Goal: Transaction & Acquisition: Purchase product/service

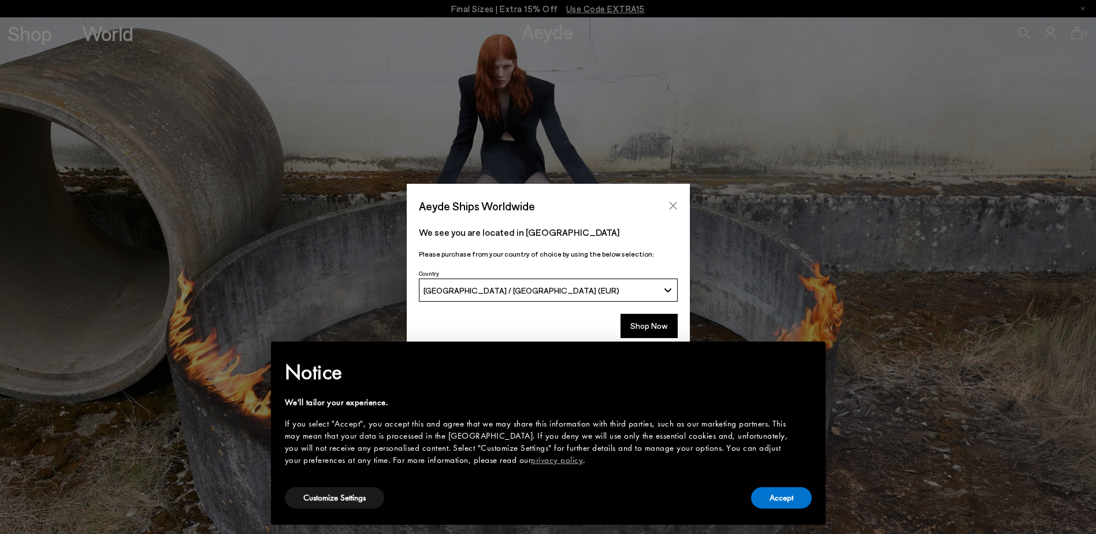
click at [672, 203] on icon "Close" at bounding box center [672, 205] width 9 height 9
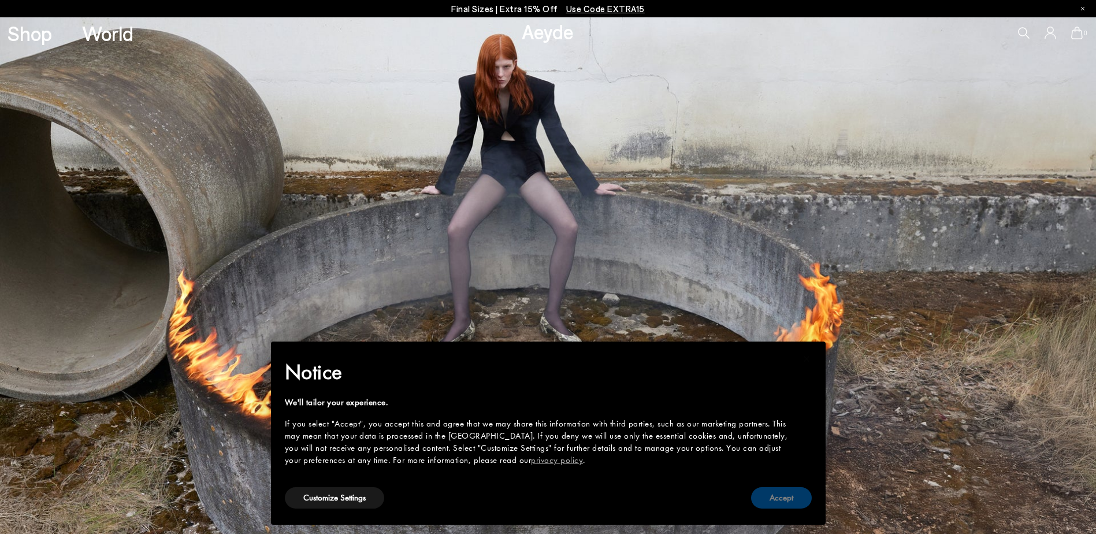
click at [784, 499] on button "Accept" at bounding box center [781, 497] width 61 height 21
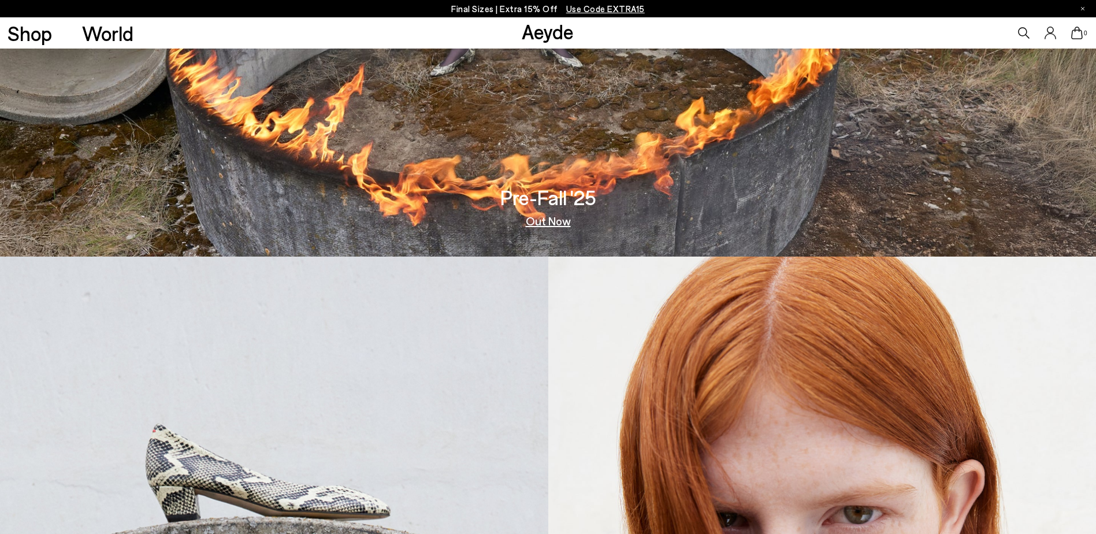
scroll to position [370, 0]
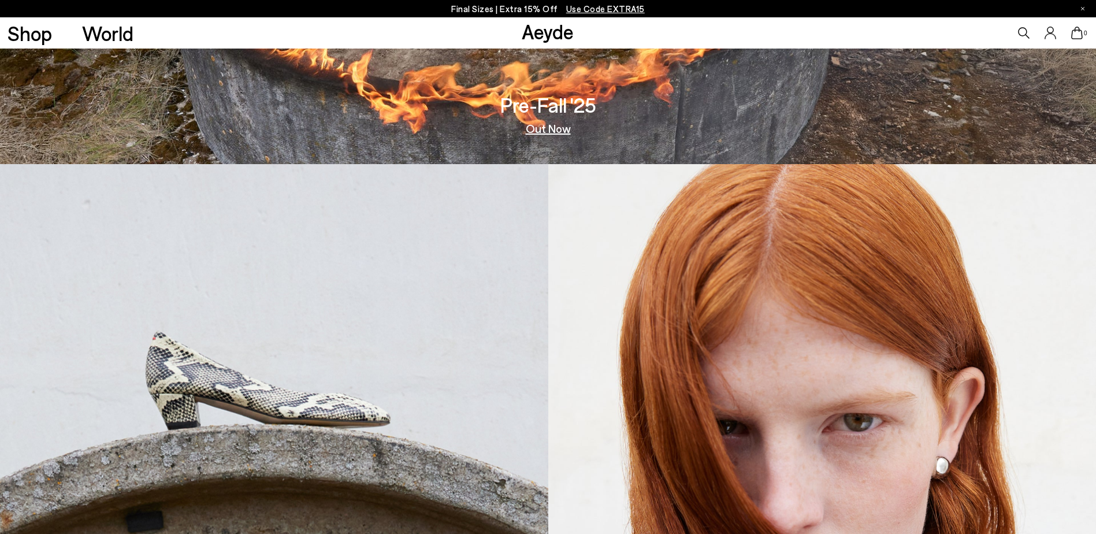
click at [542, 129] on link "Out Now" at bounding box center [548, 128] width 45 height 12
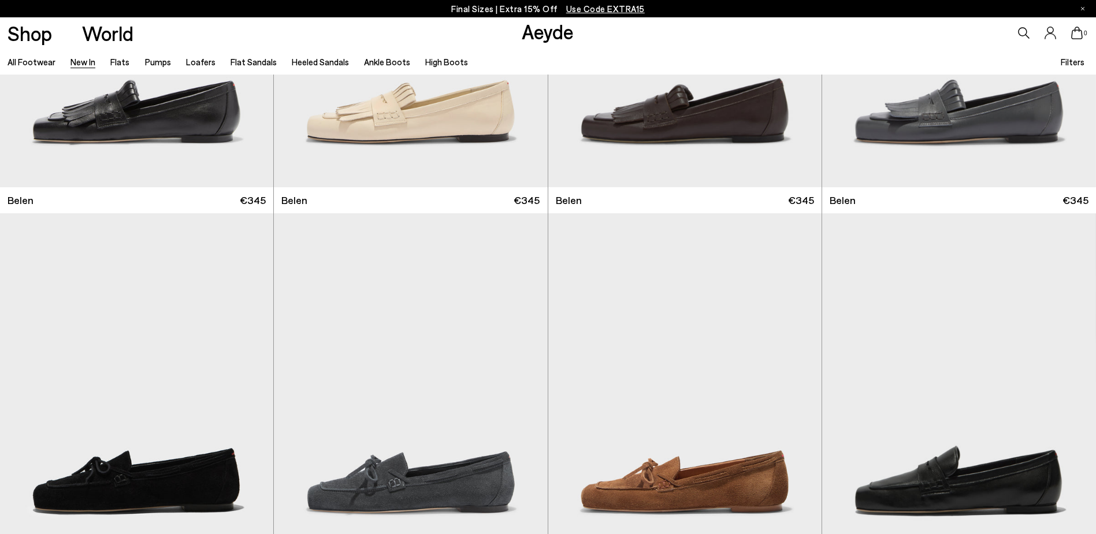
scroll to position [331, 0]
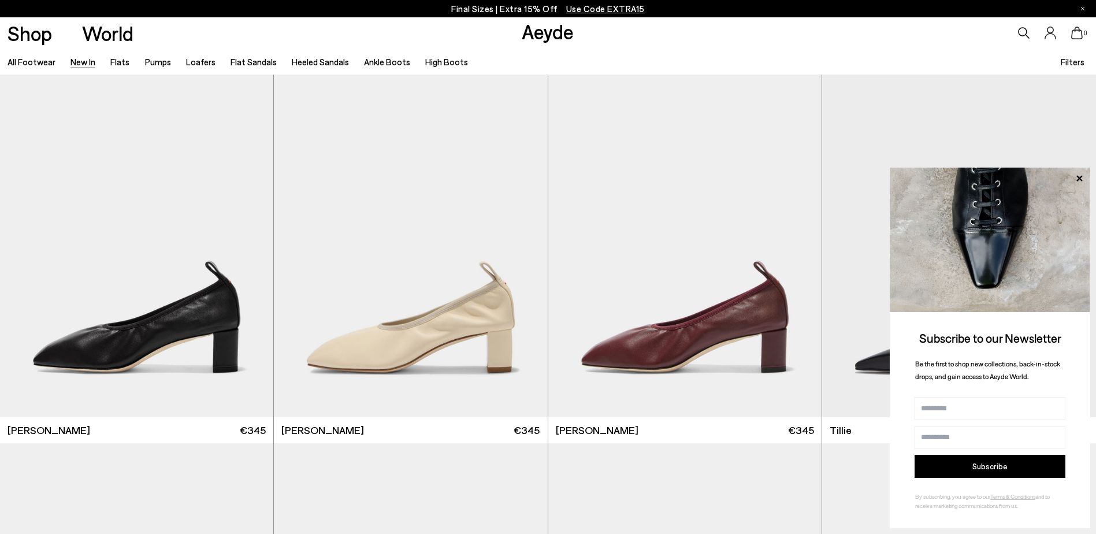
scroll to position [2611, 0]
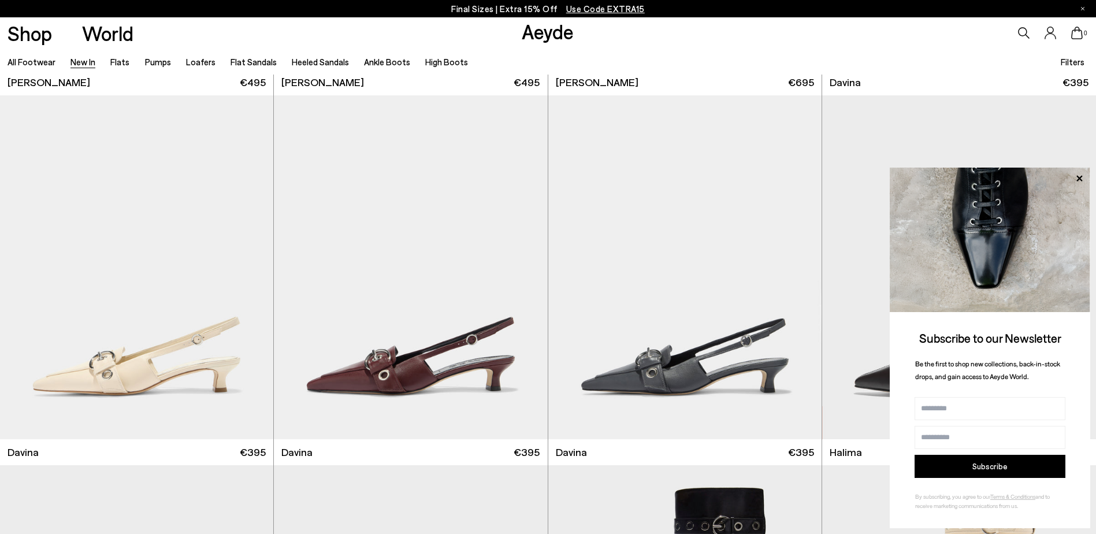
scroll to position [4444, 0]
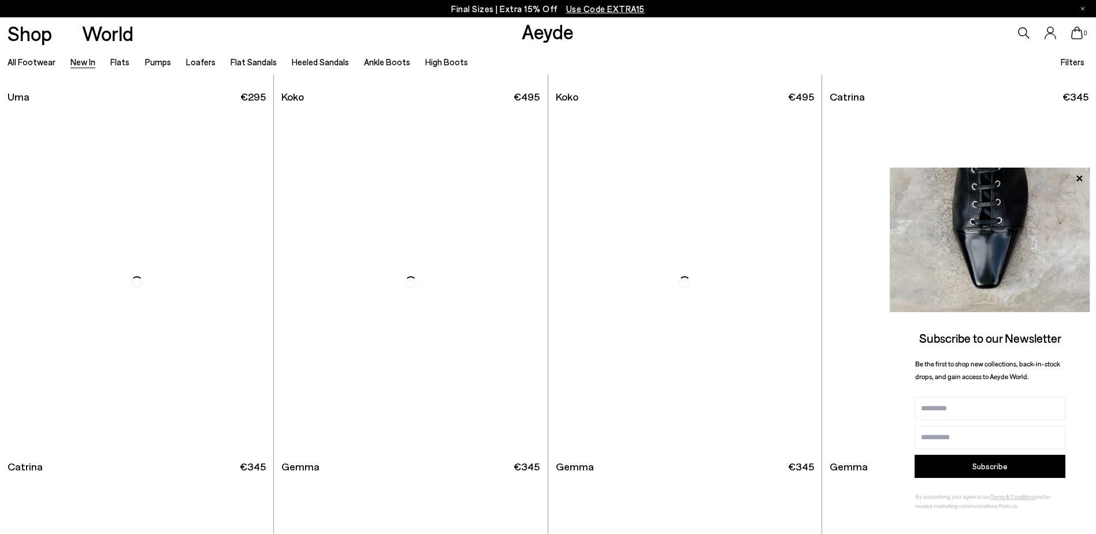
scroll to position [7409, 0]
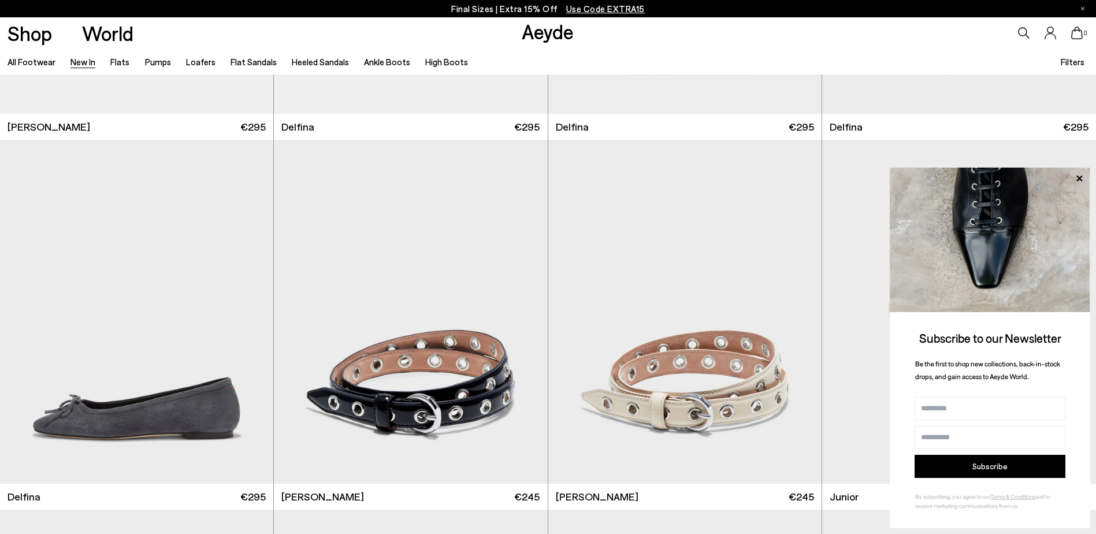
scroll to position [8911, 0]
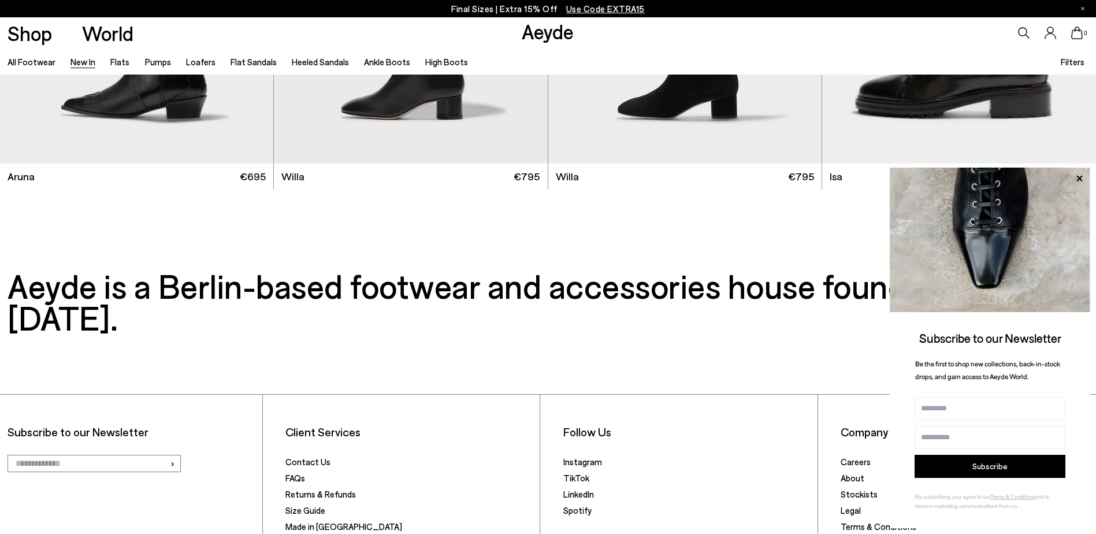
scroll to position [12438, 0]
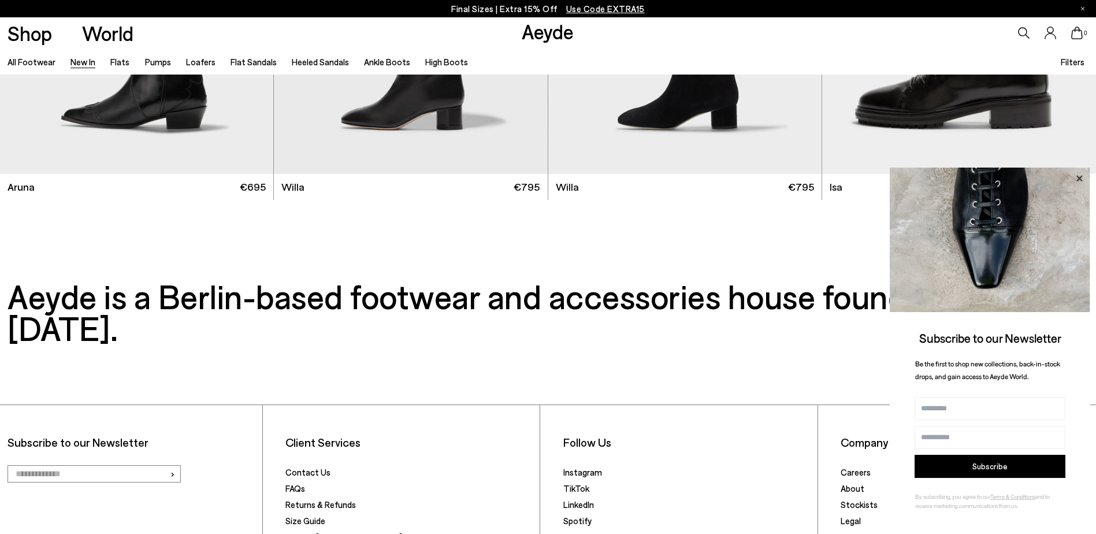
click at [1078, 177] on icon at bounding box center [1079, 178] width 6 height 6
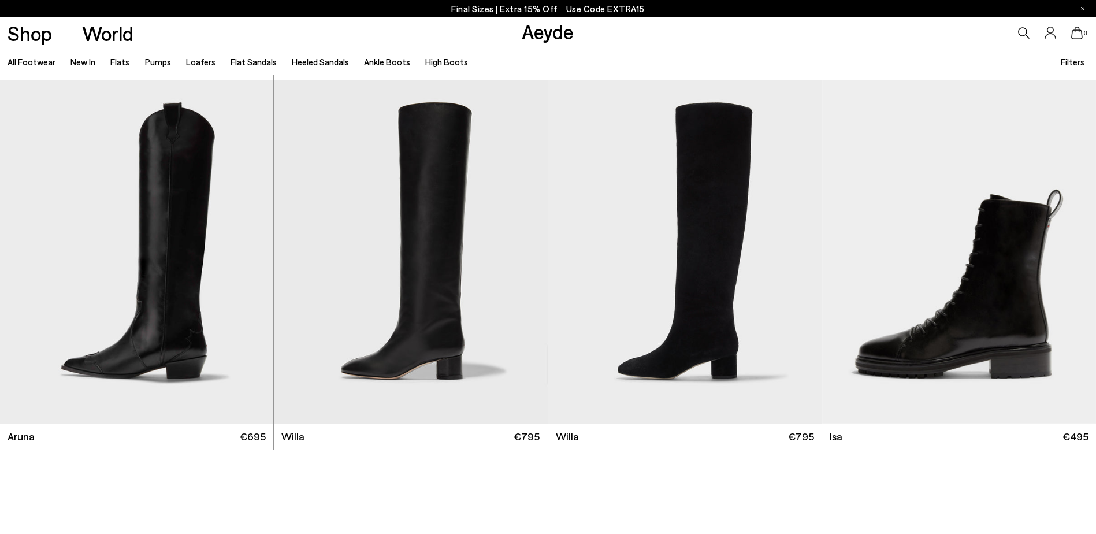
scroll to position [12184, 0]
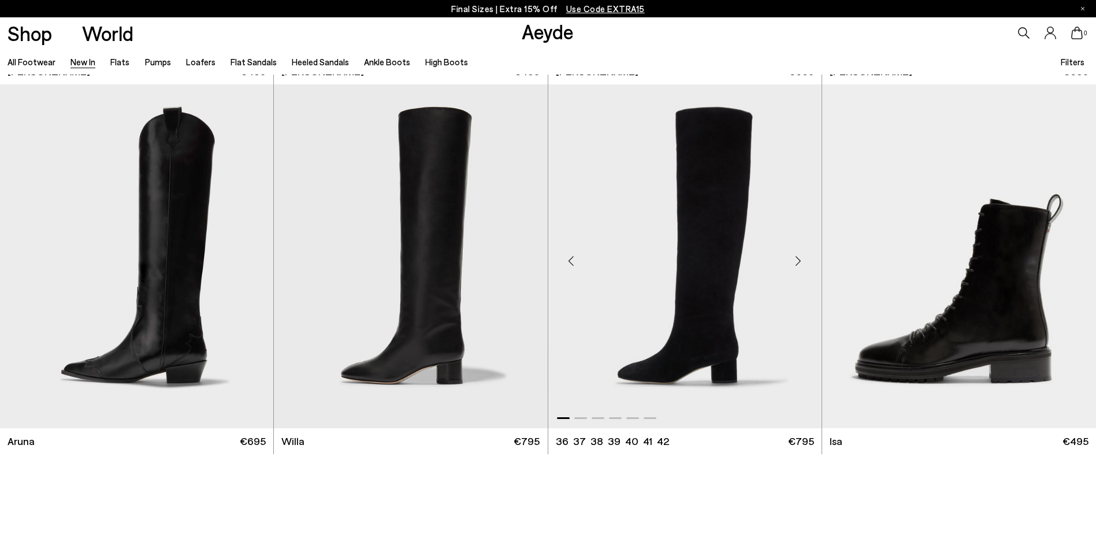
click at [708, 252] on img "1 / 6" at bounding box center [684, 256] width 273 height 344
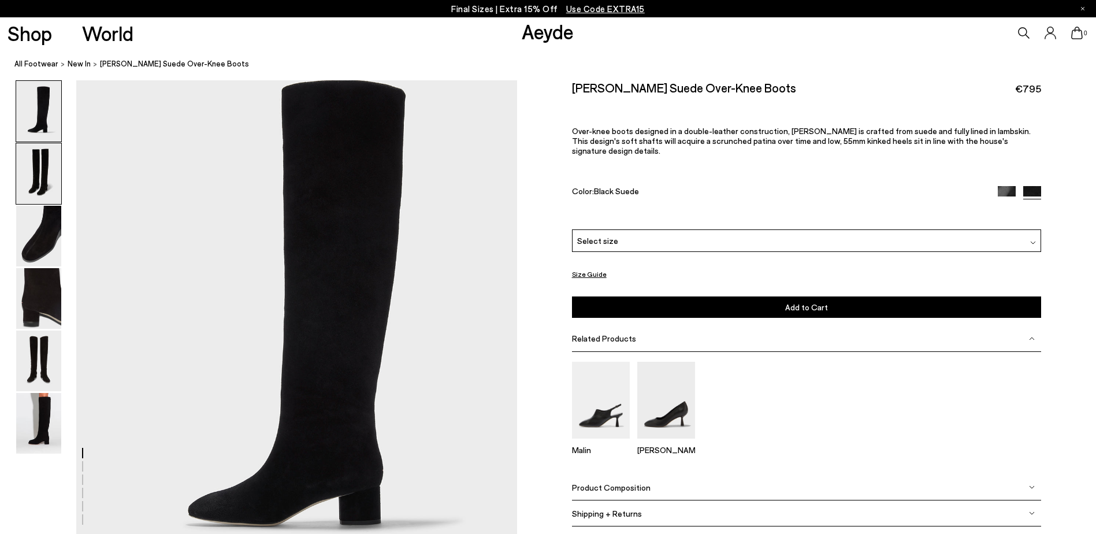
click at [36, 168] on img at bounding box center [38, 173] width 45 height 61
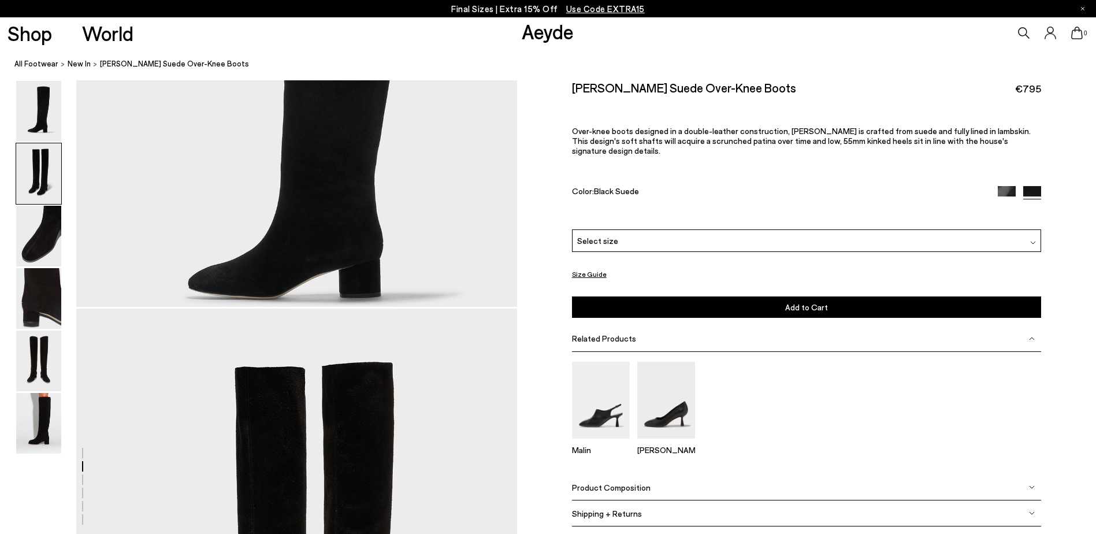
scroll to position [456, 0]
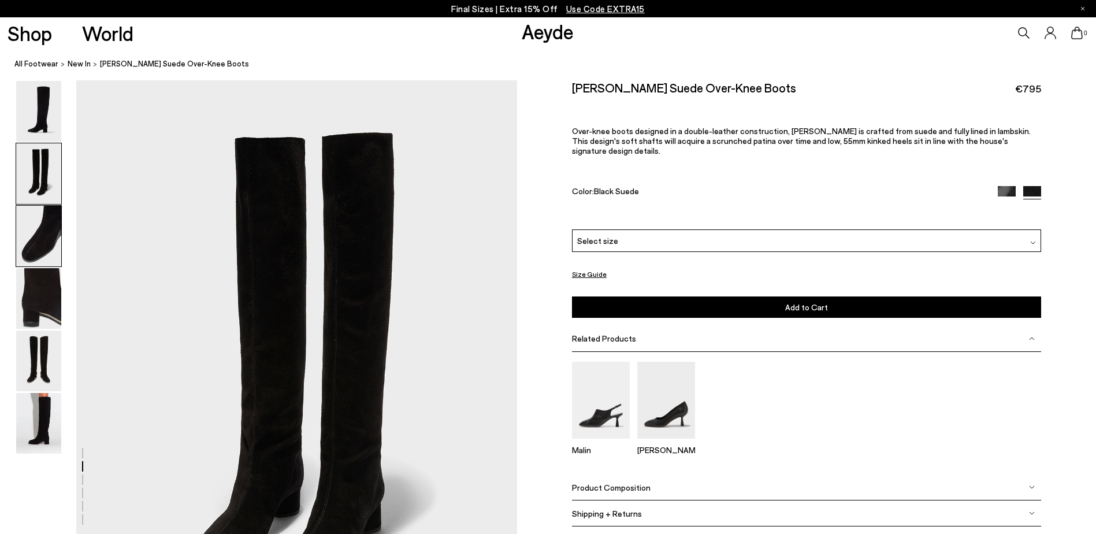
click at [37, 240] on img at bounding box center [38, 236] width 45 height 61
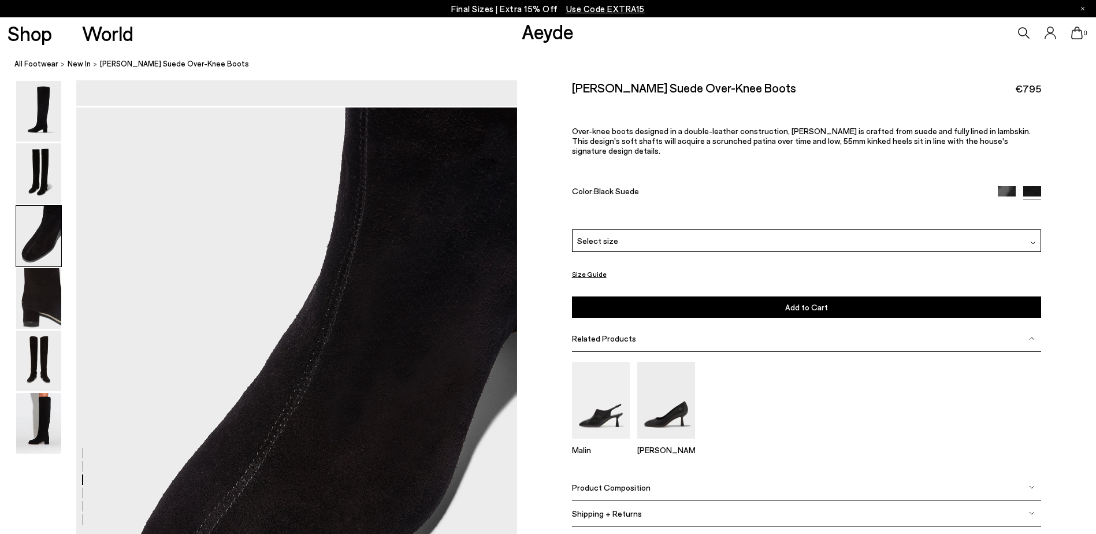
scroll to position [1046, 0]
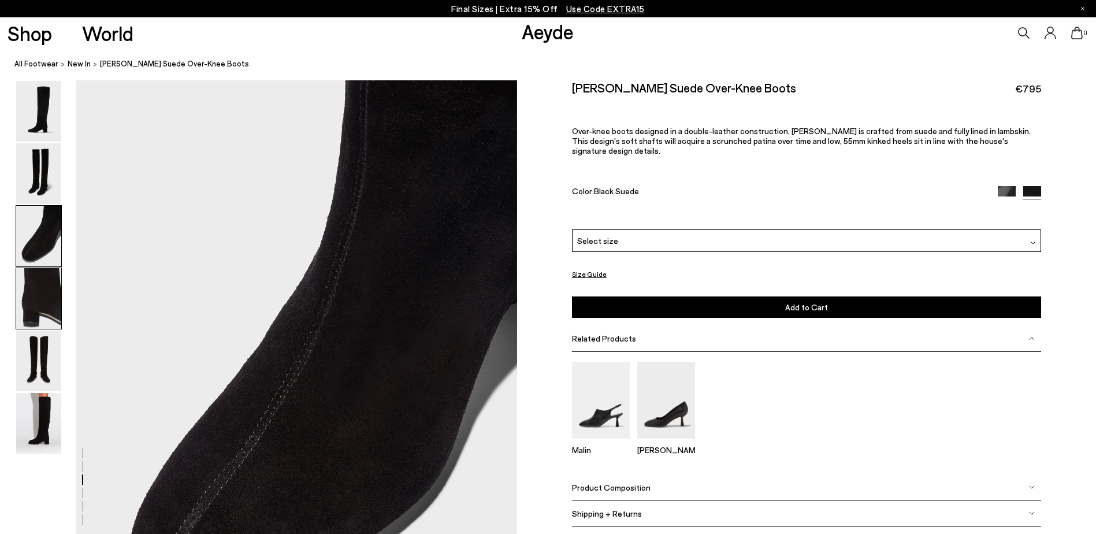
click at [40, 298] on img at bounding box center [38, 298] width 45 height 61
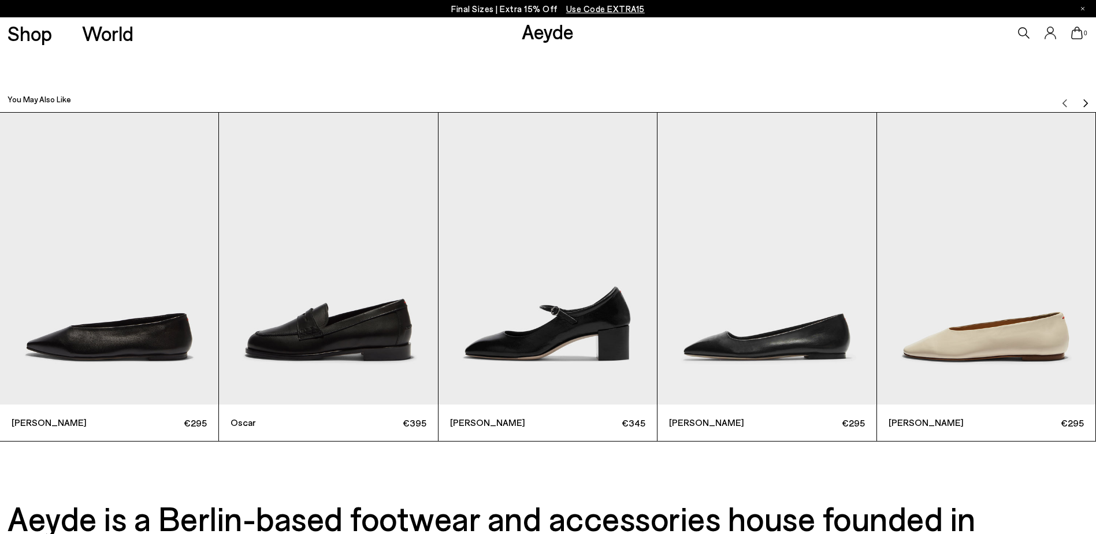
scroll to position [3464, 0]
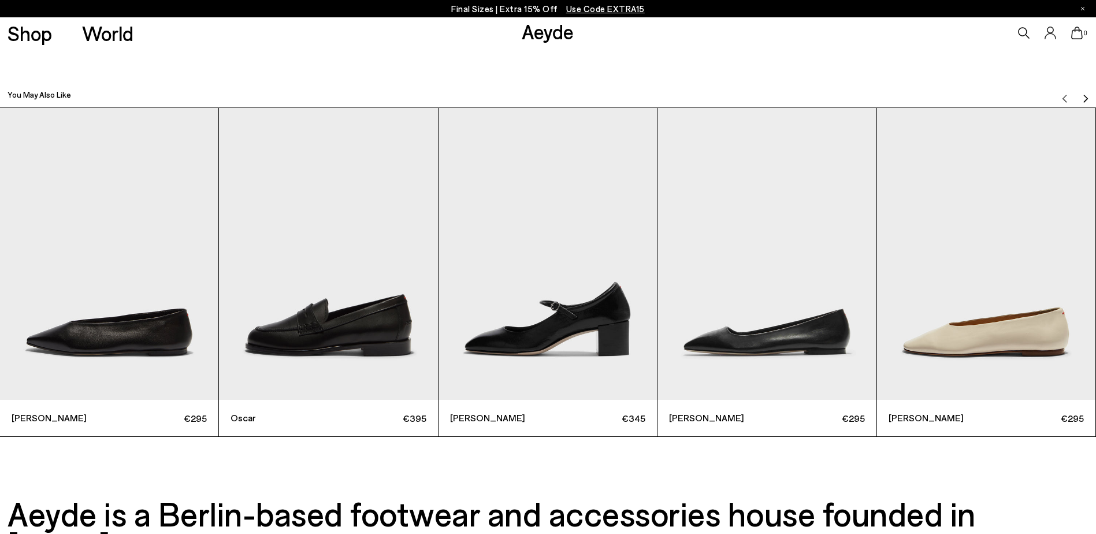
drag, startPoint x: 1092, startPoint y: 473, endPoint x: 1092, endPoint y: 481, distance: 8.7
